Goal: Check status: Check status

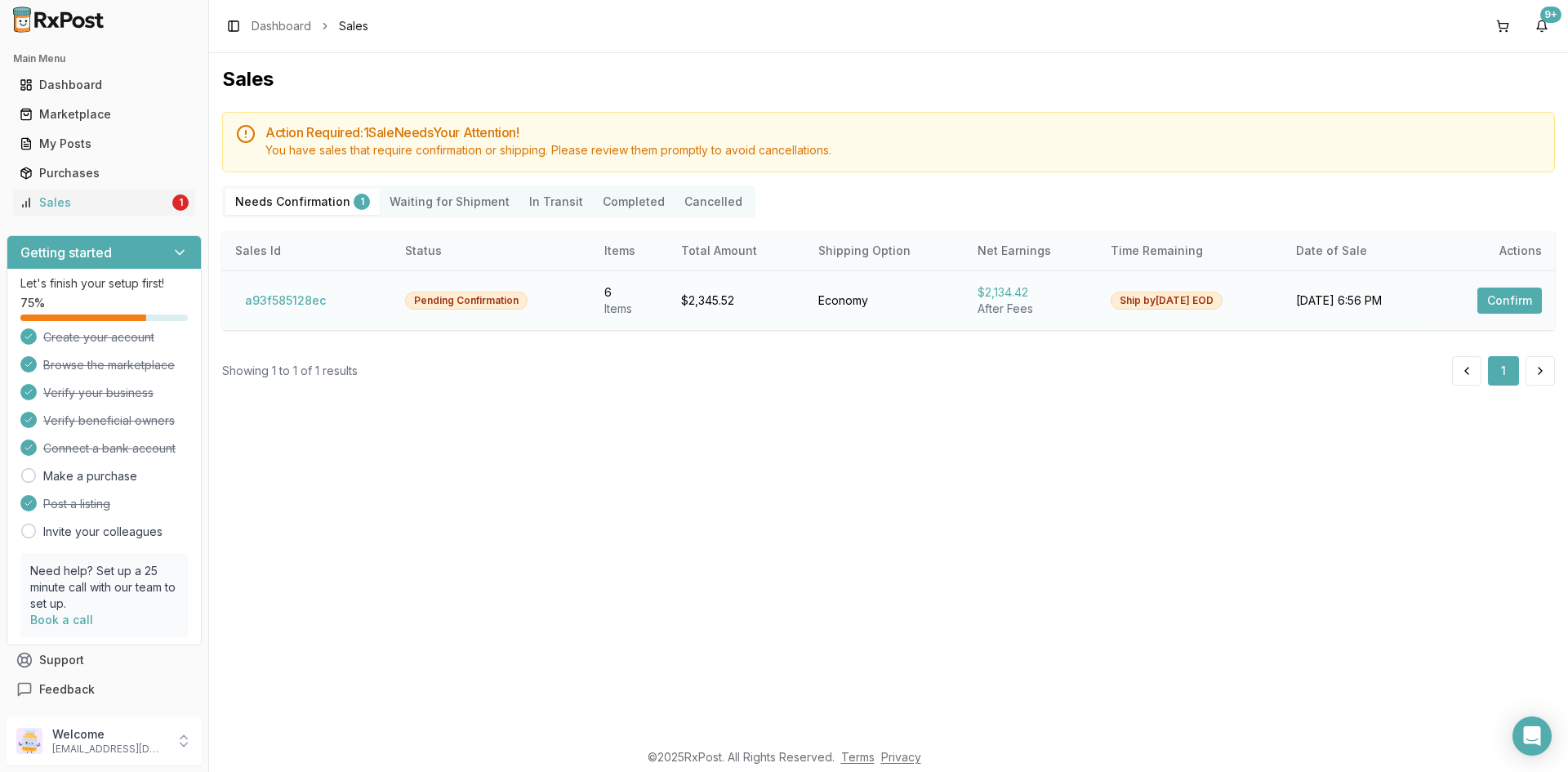
click at [1502, 295] on button "Confirm" at bounding box center [1509, 300] width 64 height 27
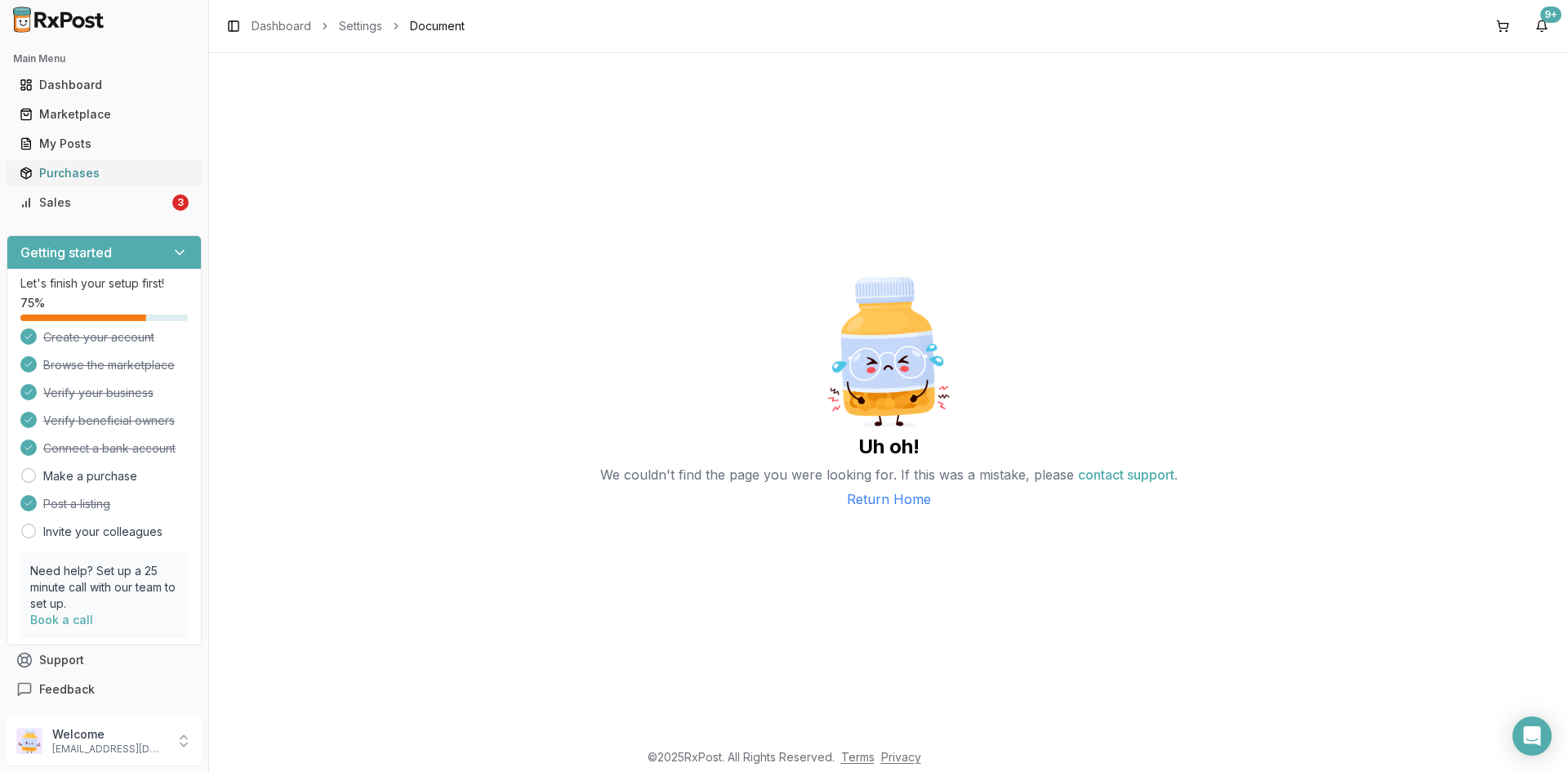
click at [150, 186] on link "Purchases" at bounding box center [104, 172] width 182 height 29
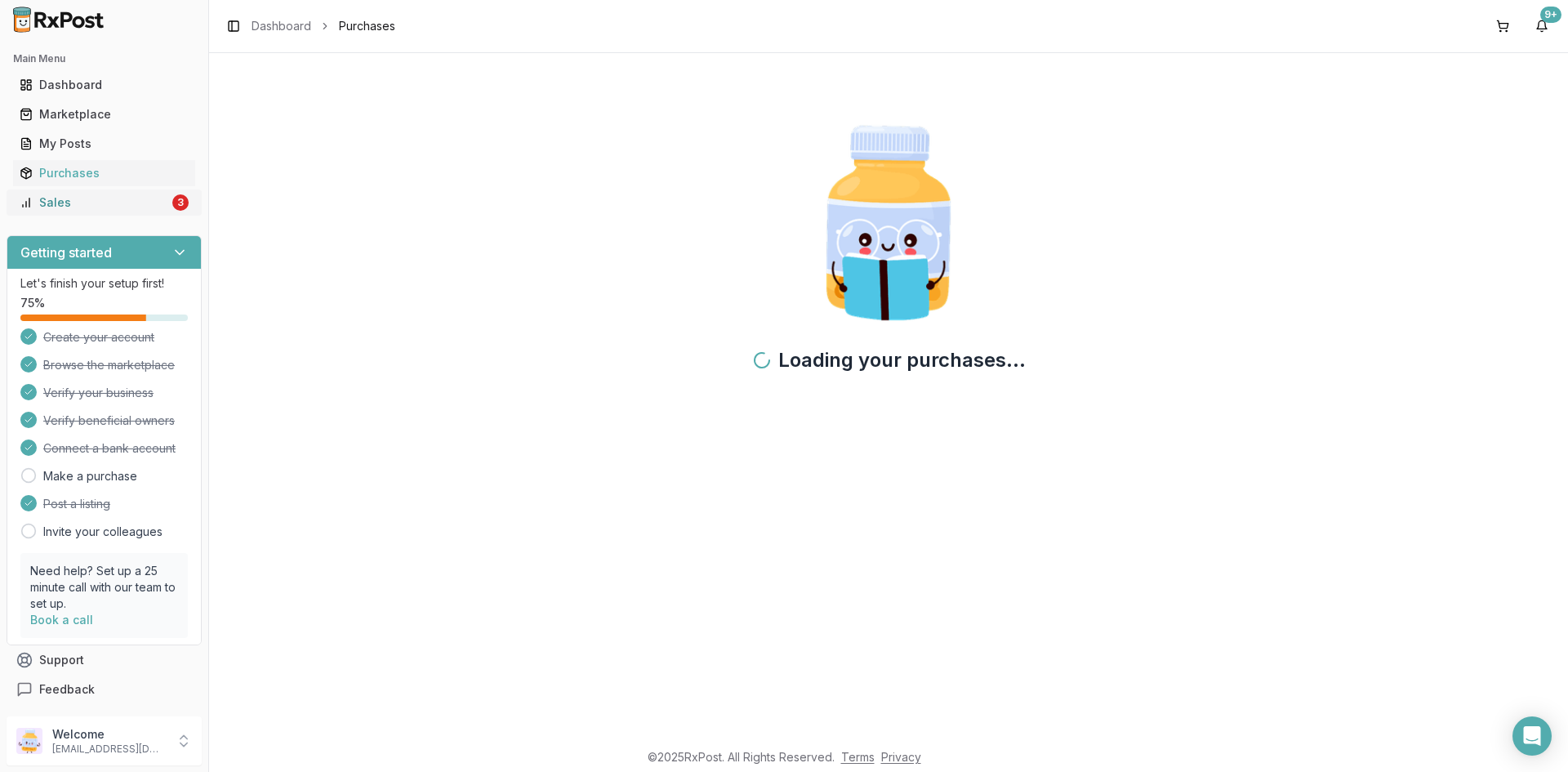
click at [162, 201] on div "Sales" at bounding box center [95, 202] width 150 height 16
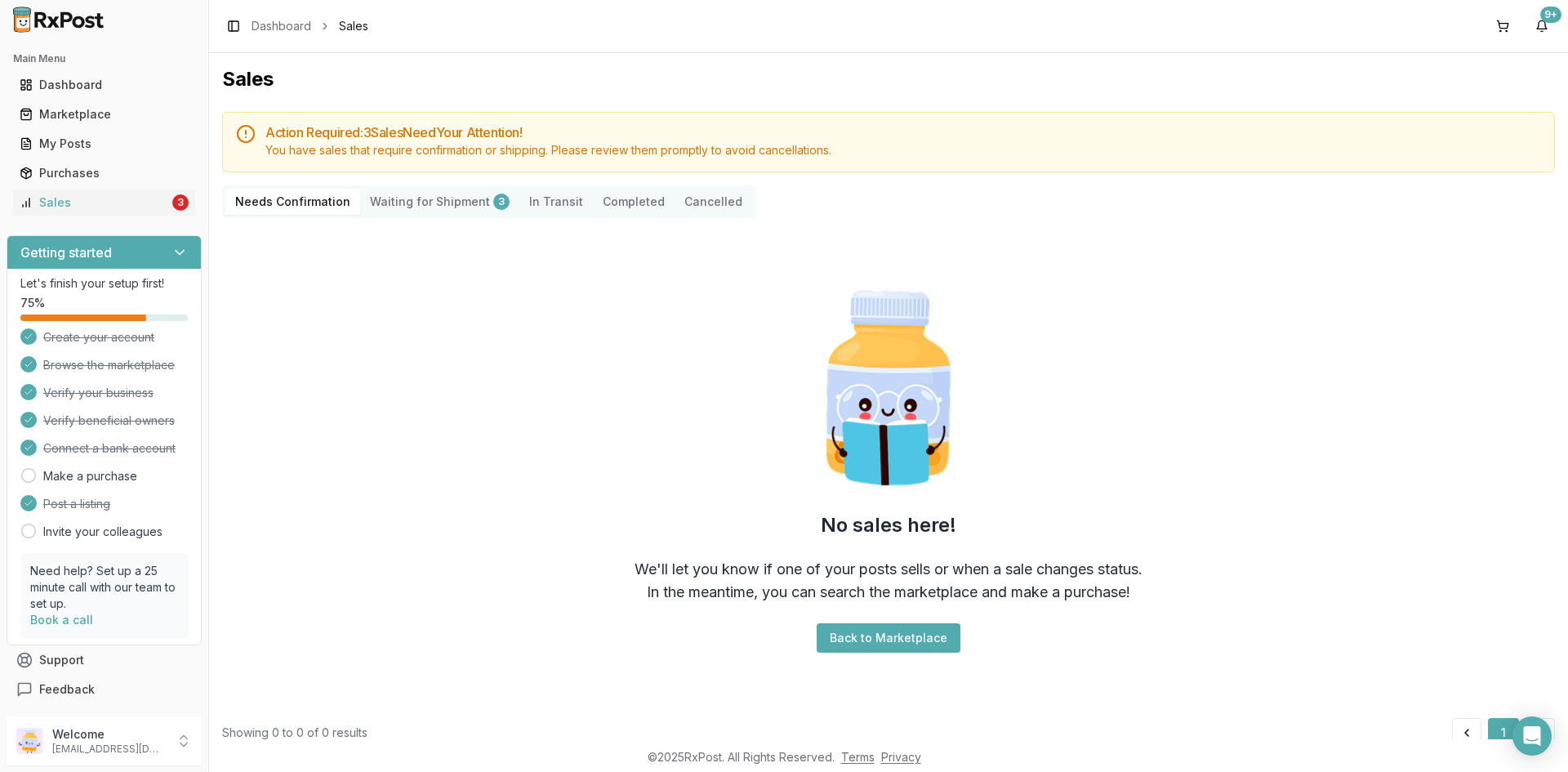
click at [473, 180] on div "Action Required: 3 Sale s Need Your Attention! You have sales that require conf…" at bounding box center [888, 429] width 1333 height 636
click at [460, 195] on Shipment "Waiting for Shipment 3" at bounding box center [440, 202] width 159 height 27
